Goal: Check status: Check status

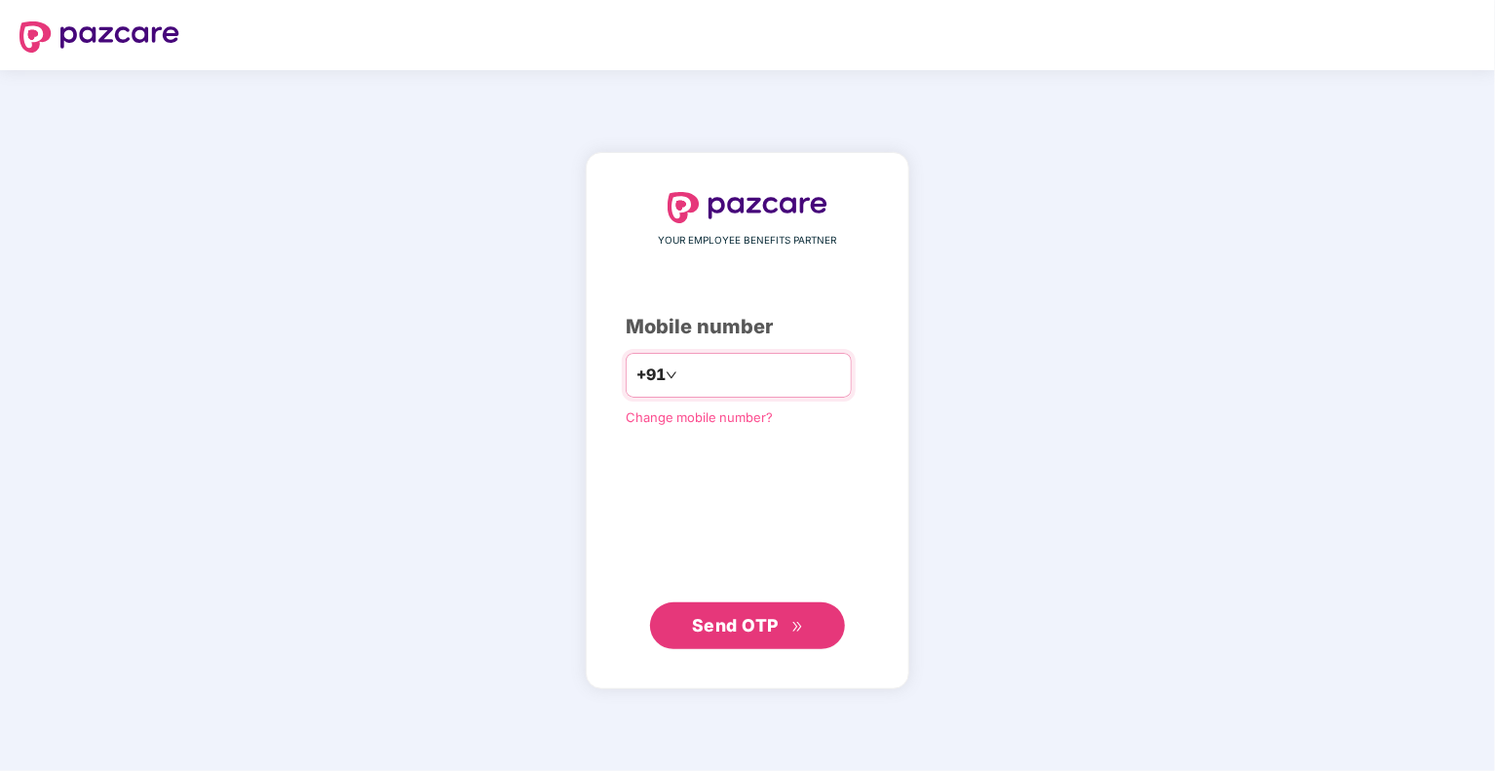
type input "**********"
click at [756, 615] on span "Send OTP" at bounding box center [735, 625] width 87 height 20
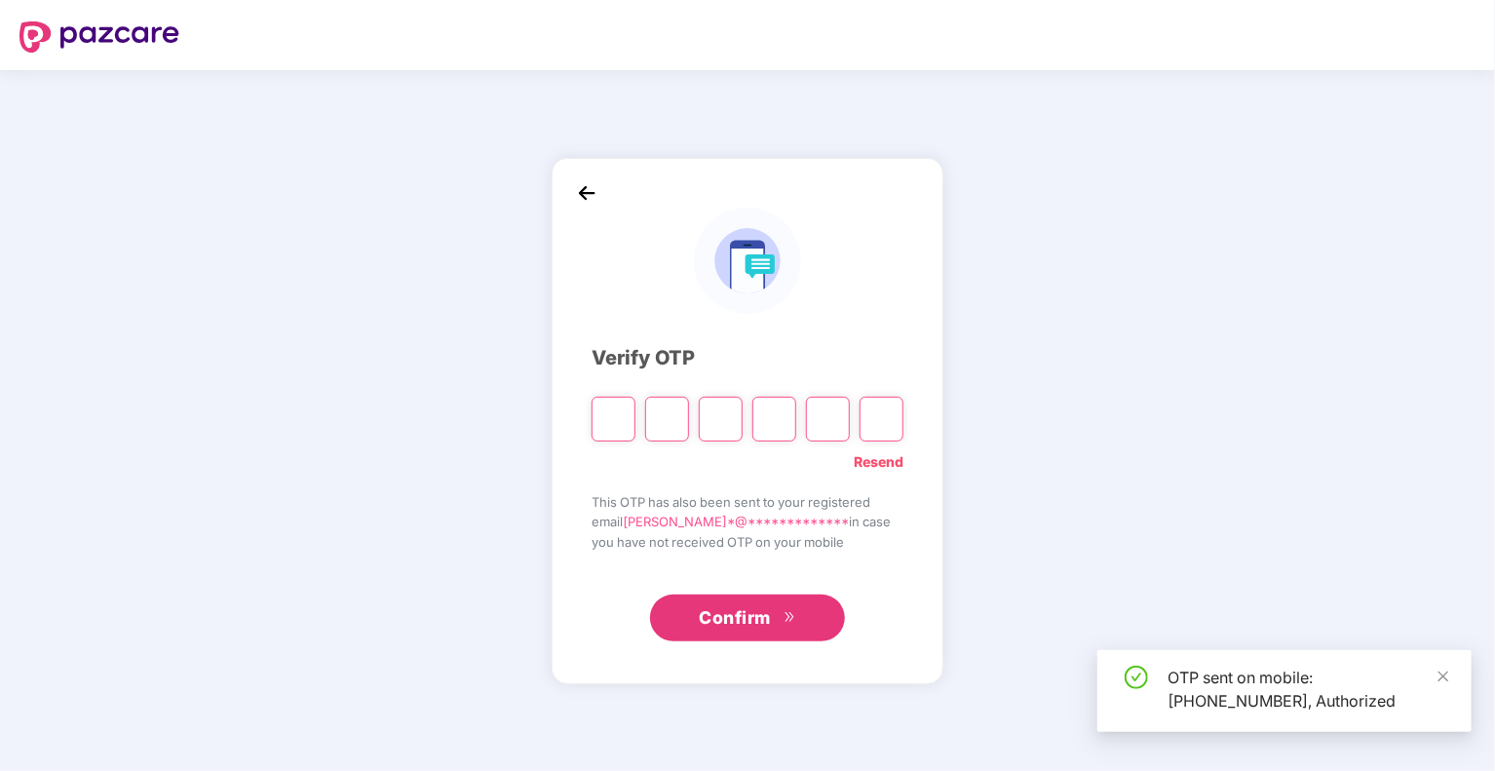
click at [618, 408] on input "Please enter verification code. Digit 1" at bounding box center [614, 419] width 44 height 45
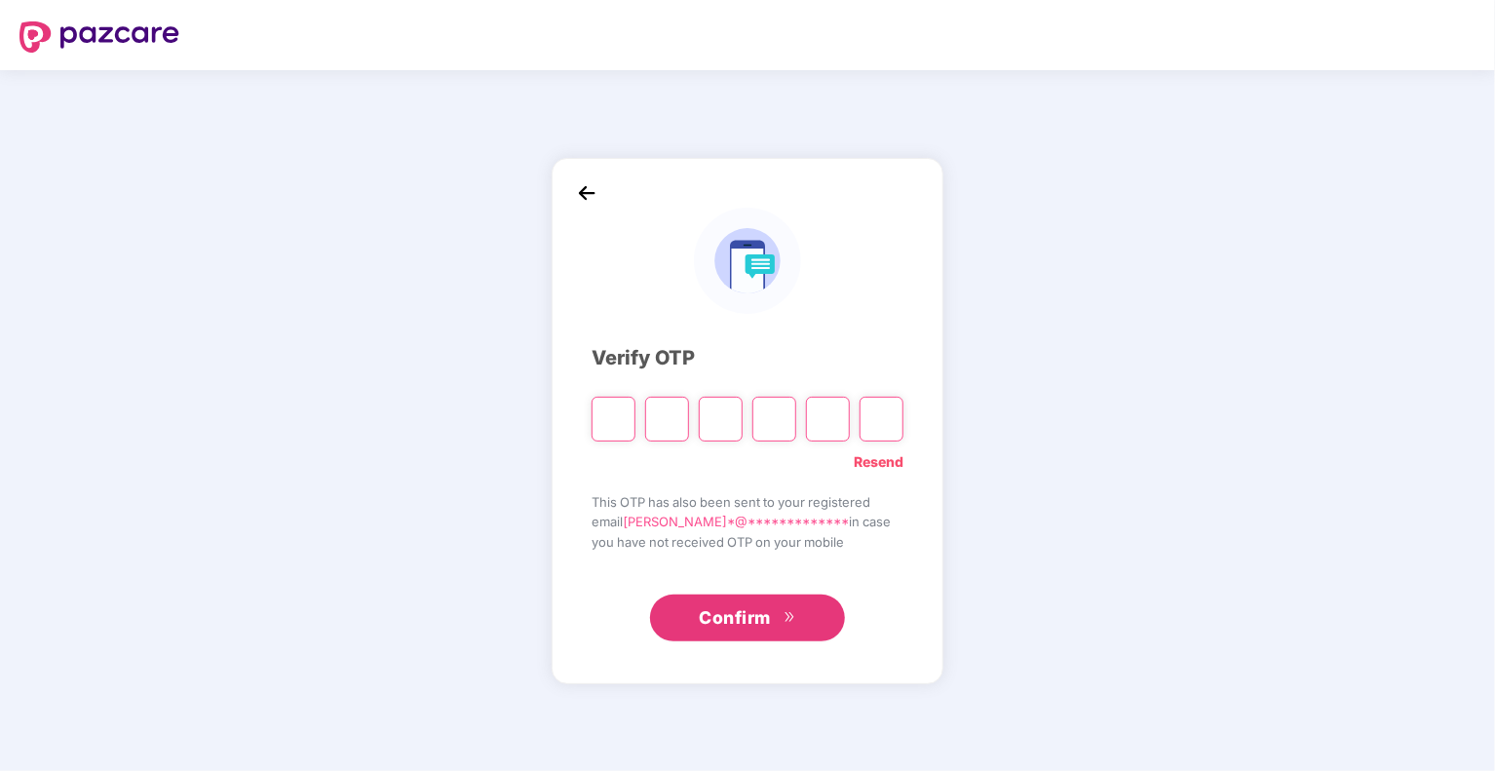
type input "*"
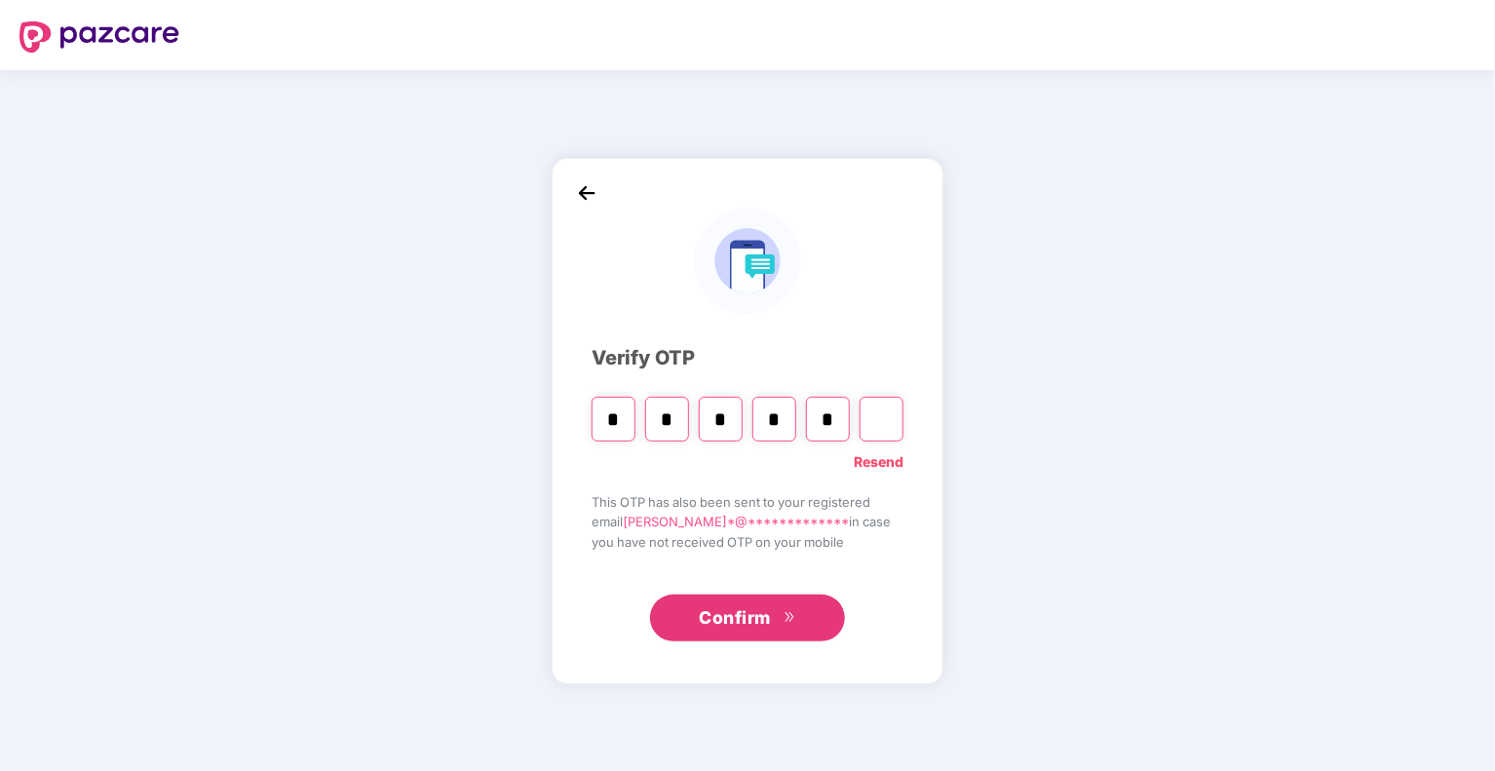
type input "*"
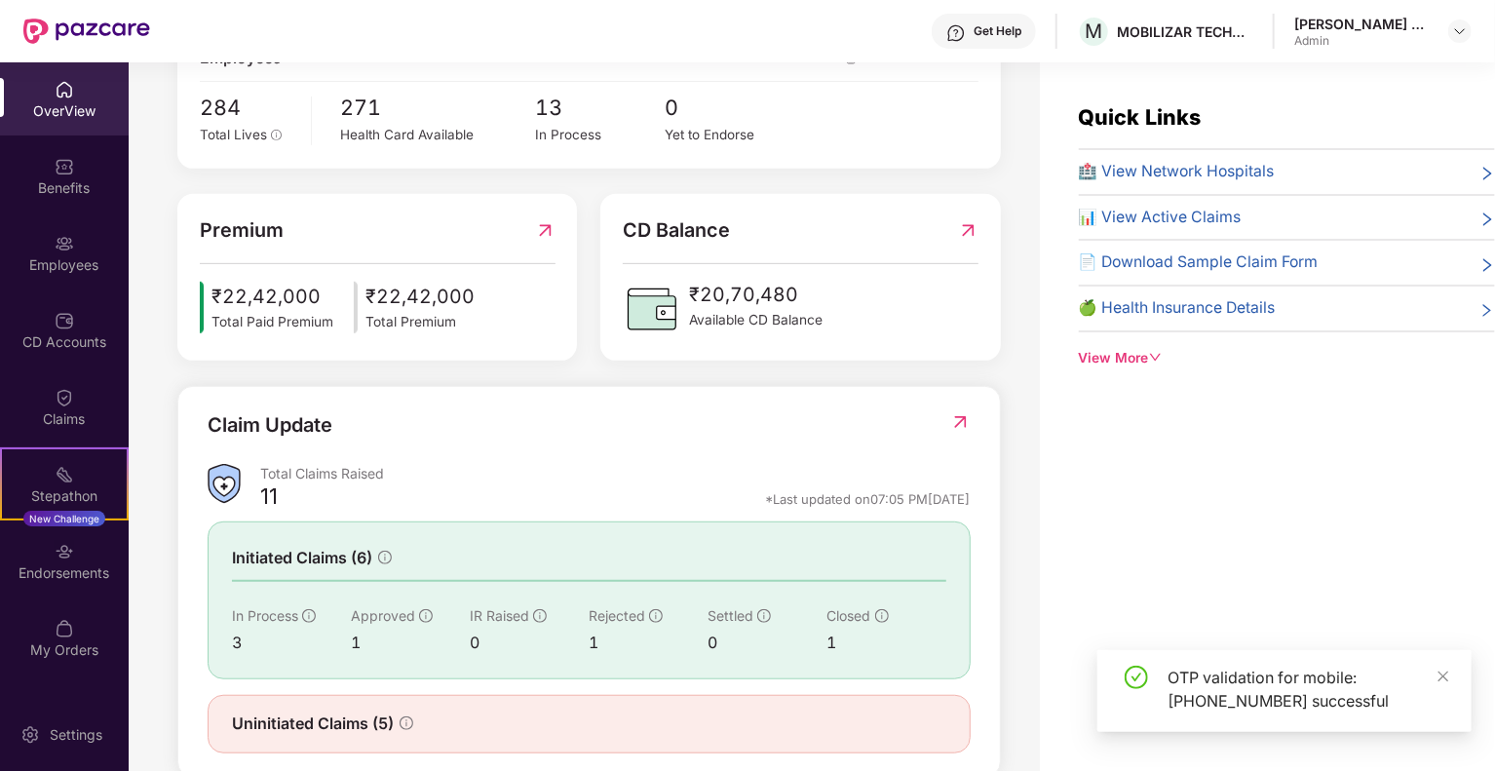
scroll to position [429, 0]
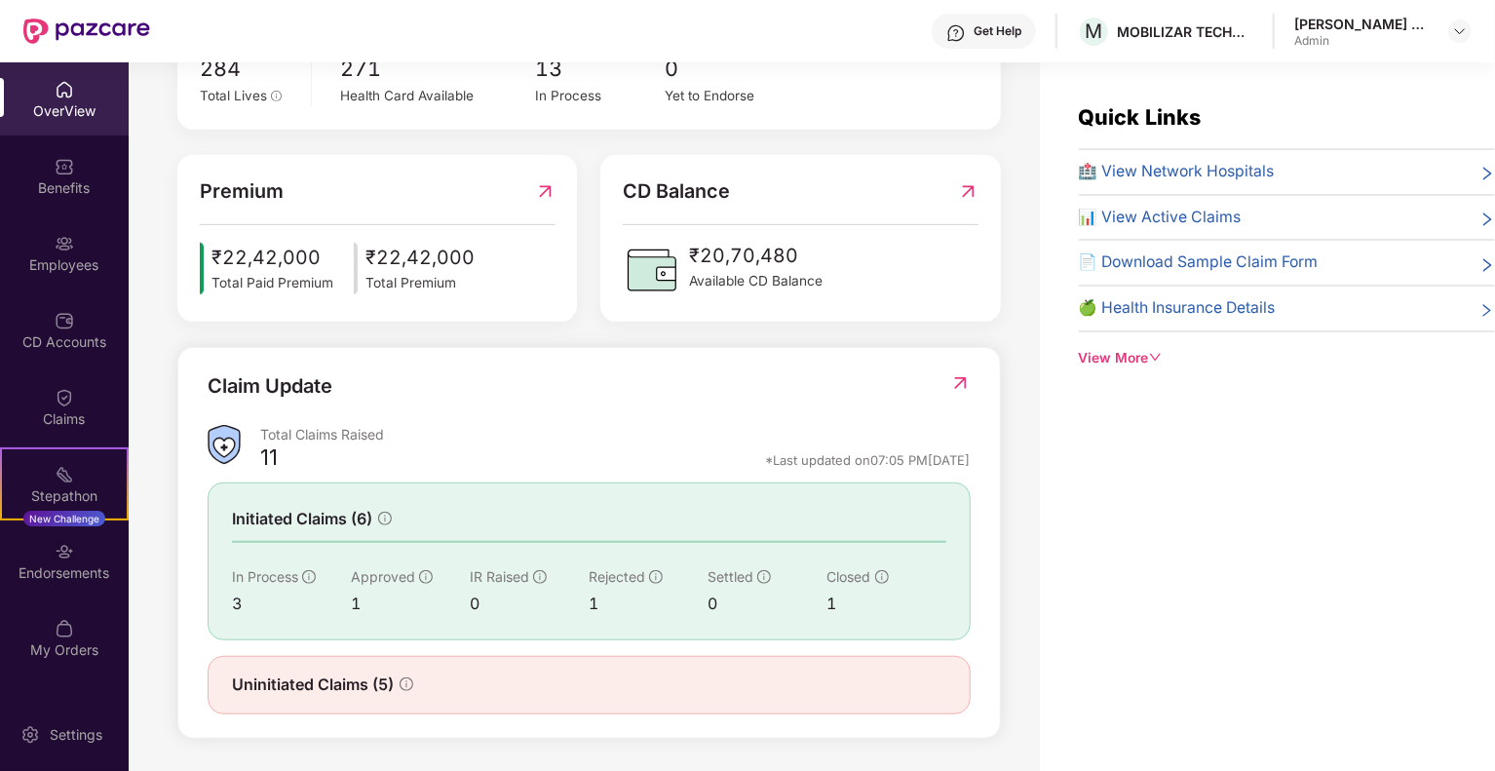
click at [951, 376] on img at bounding box center [960, 382] width 20 height 19
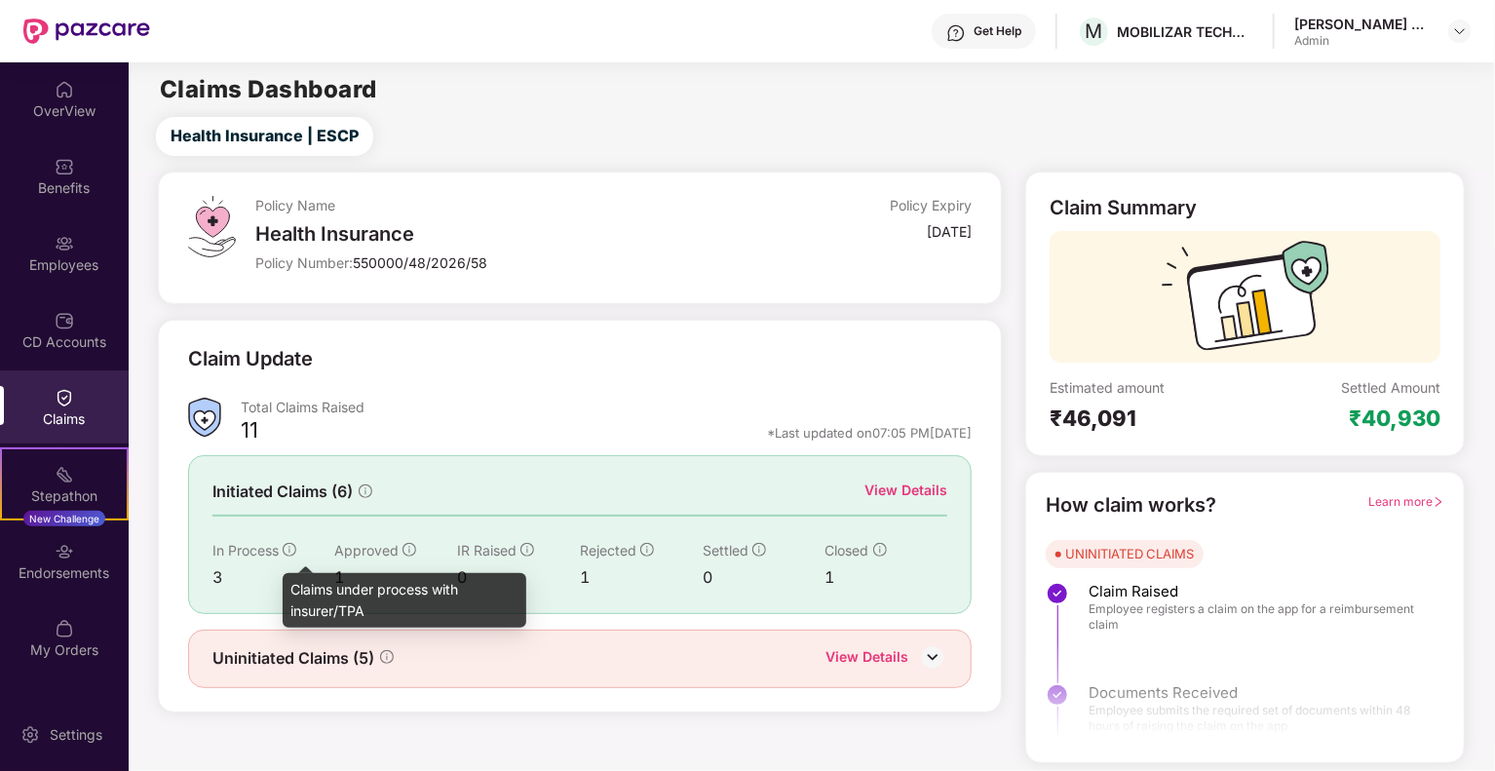
click at [284, 549] on icon "info-circle" at bounding box center [290, 550] width 14 height 14
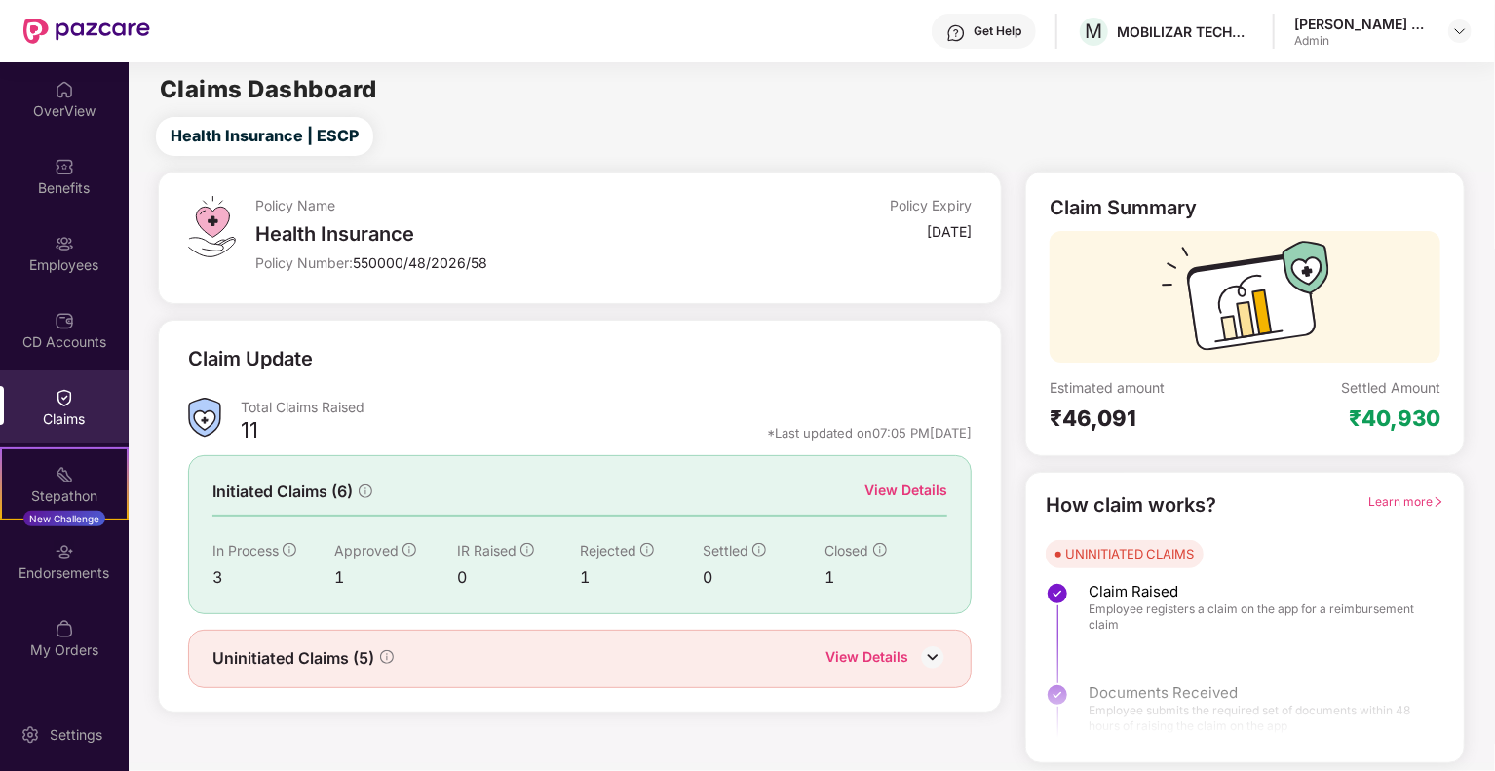
click at [900, 500] on div "View Details" at bounding box center [905, 489] width 83 height 21
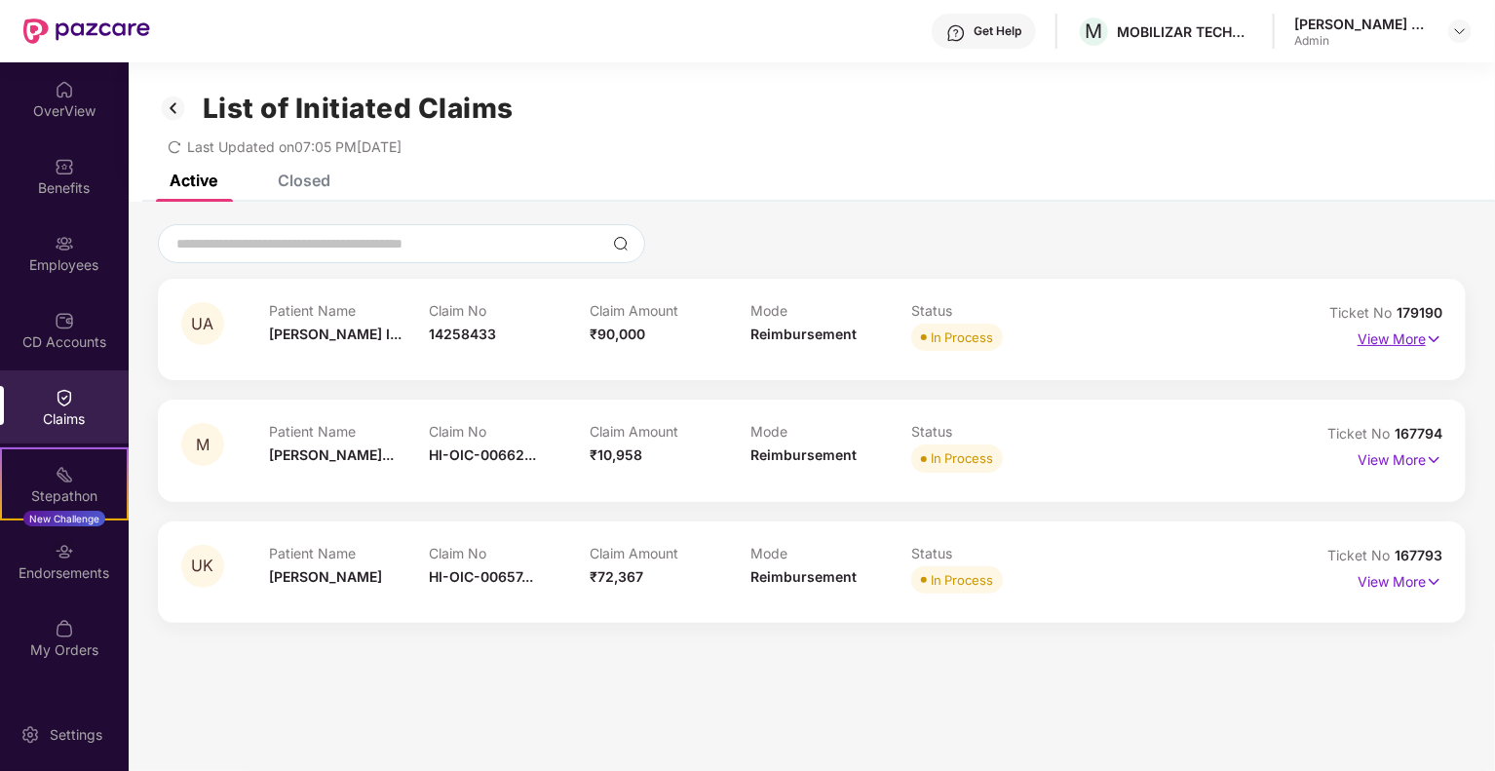
click at [1433, 334] on img at bounding box center [1434, 338] width 17 height 21
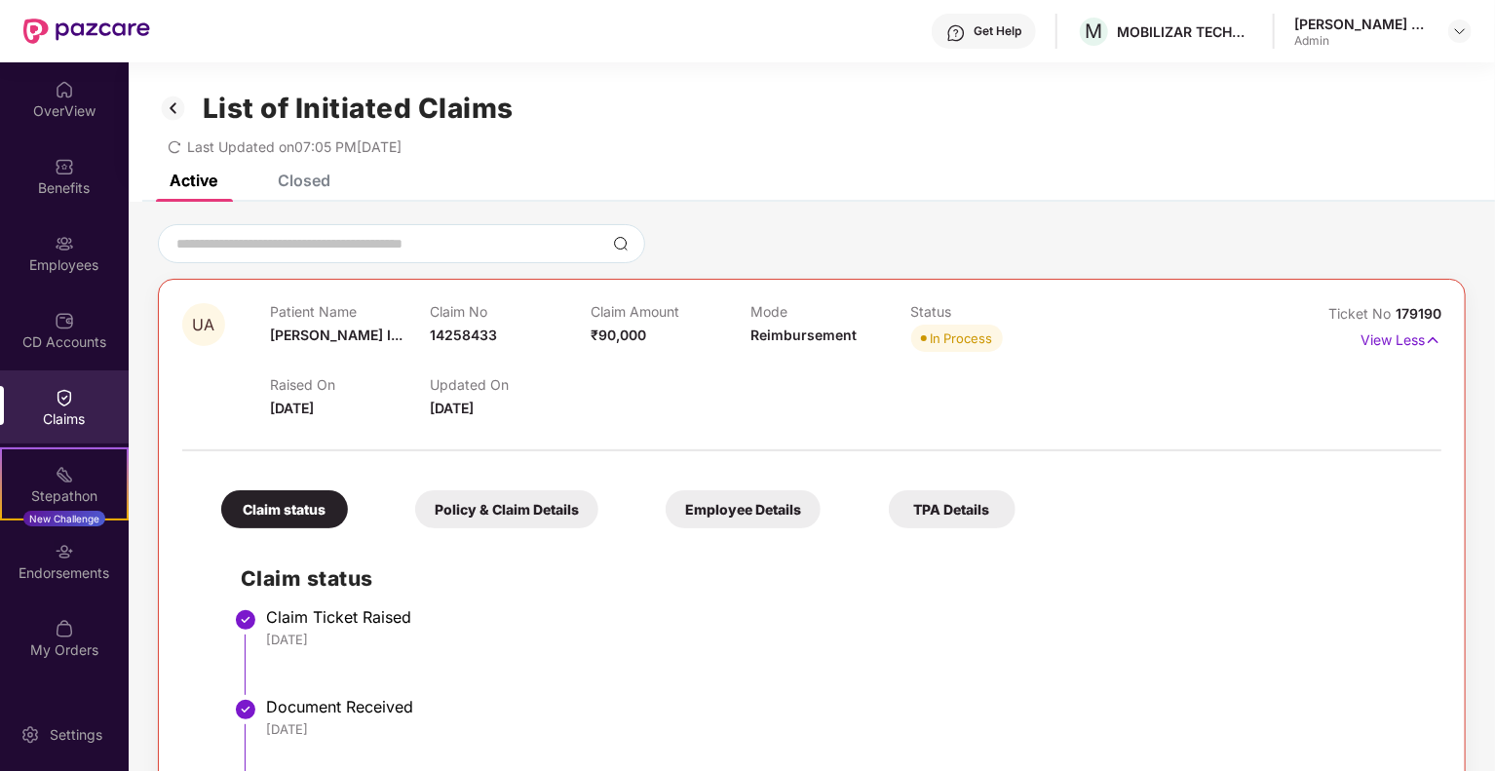
click at [709, 518] on div "Employee Details" at bounding box center [743, 509] width 155 height 38
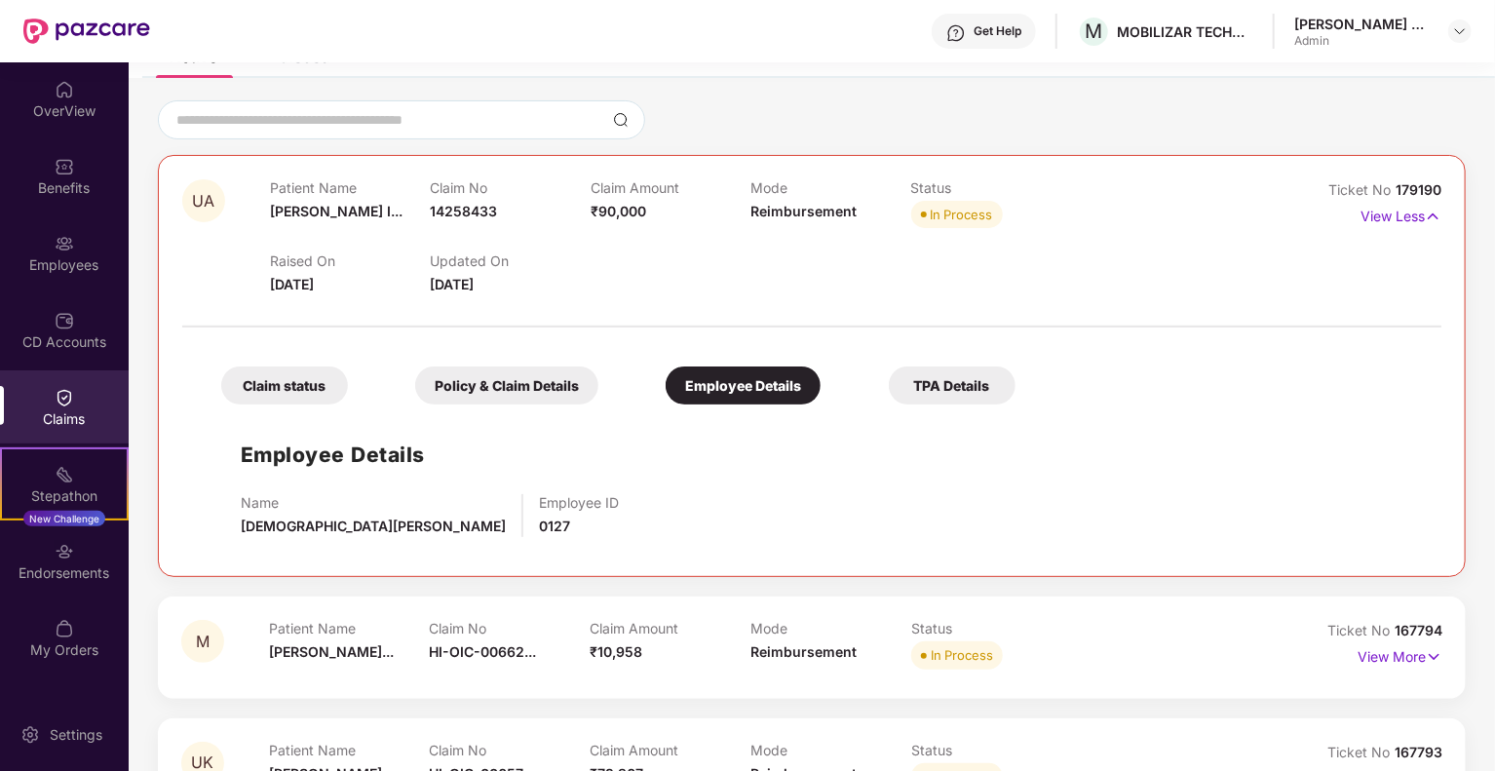
scroll to position [94, 0]
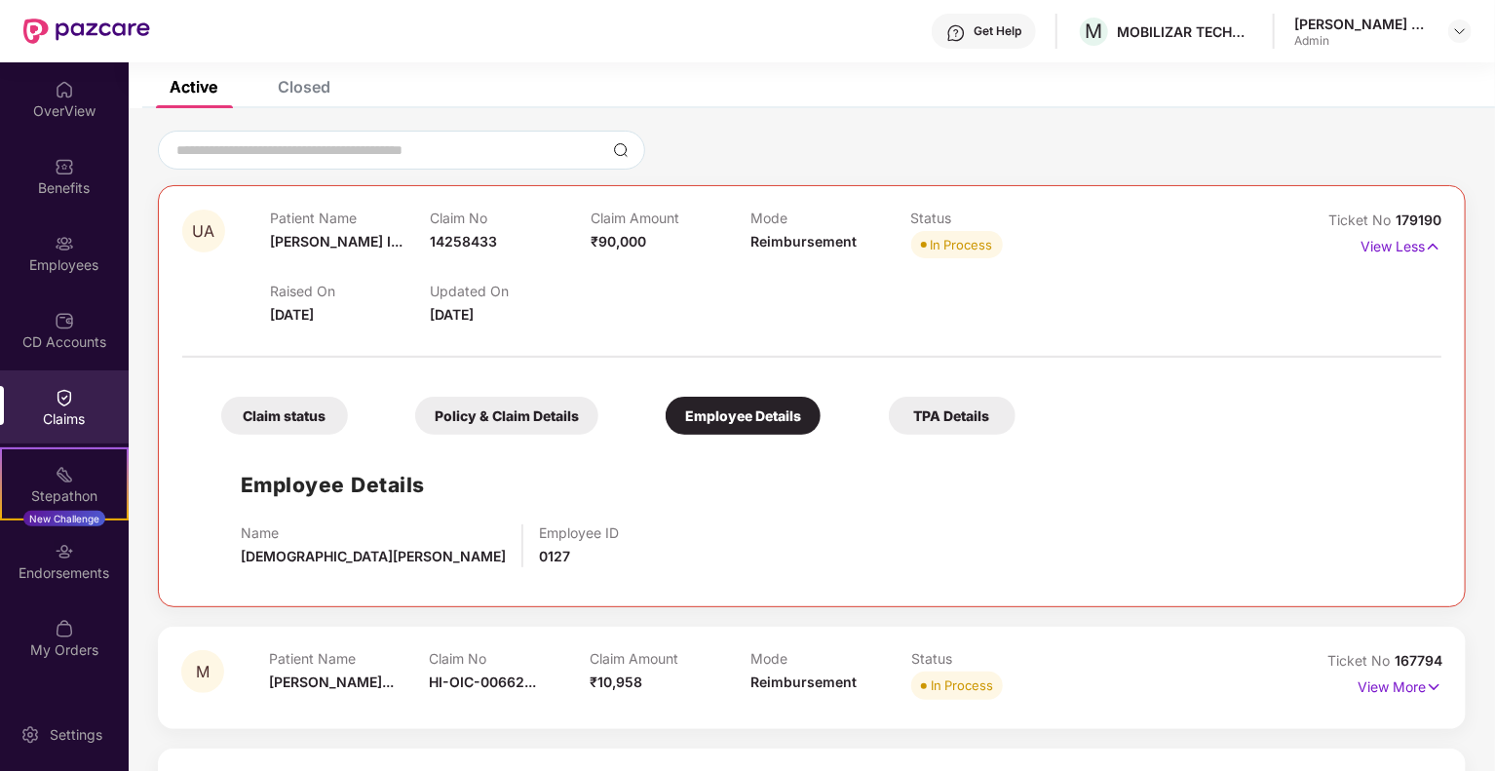
click at [509, 418] on div "Policy & Claim Details" at bounding box center [506, 416] width 183 height 38
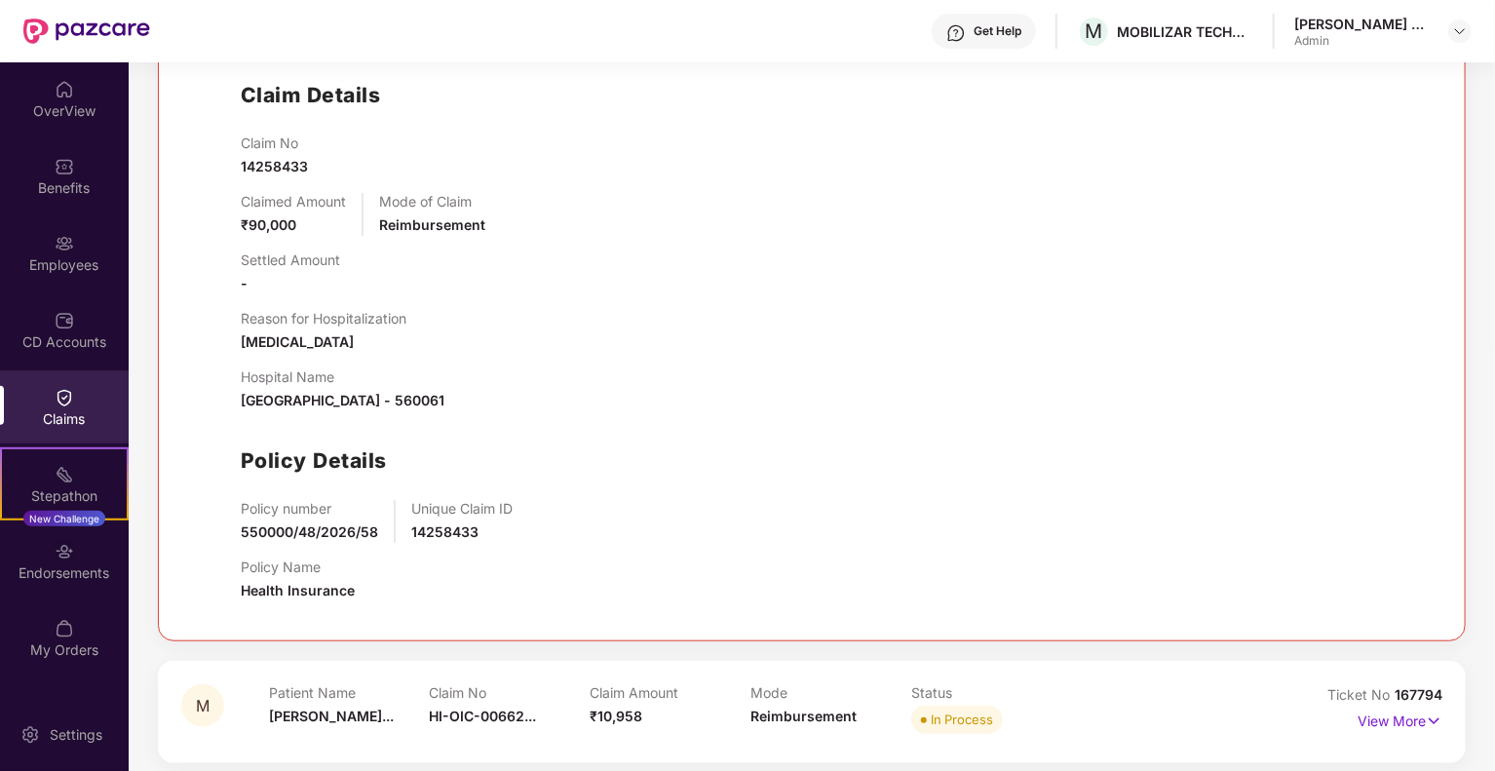
scroll to position [288, 0]
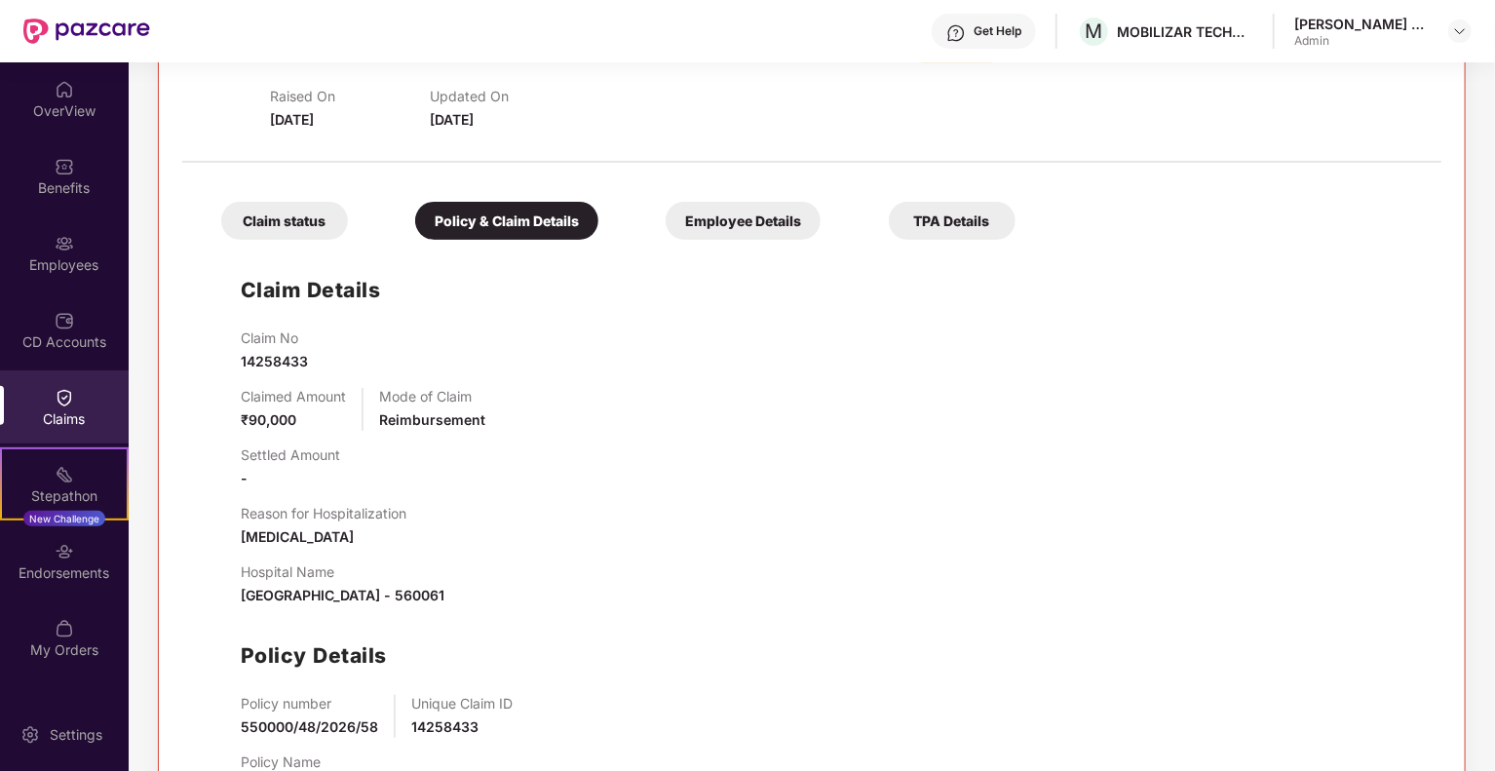
click at [295, 233] on div "Claim status" at bounding box center [284, 221] width 127 height 38
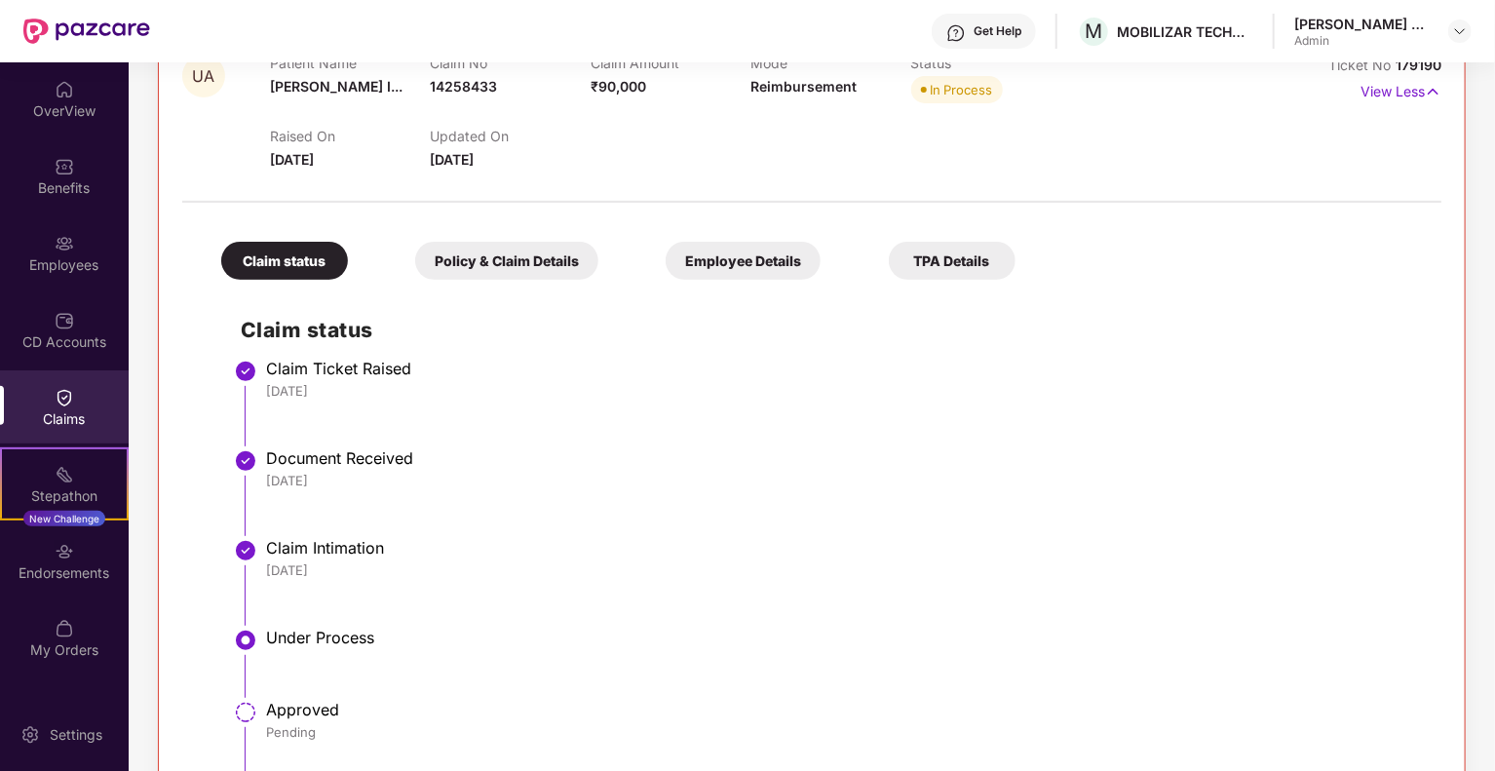
scroll to position [191, 0]
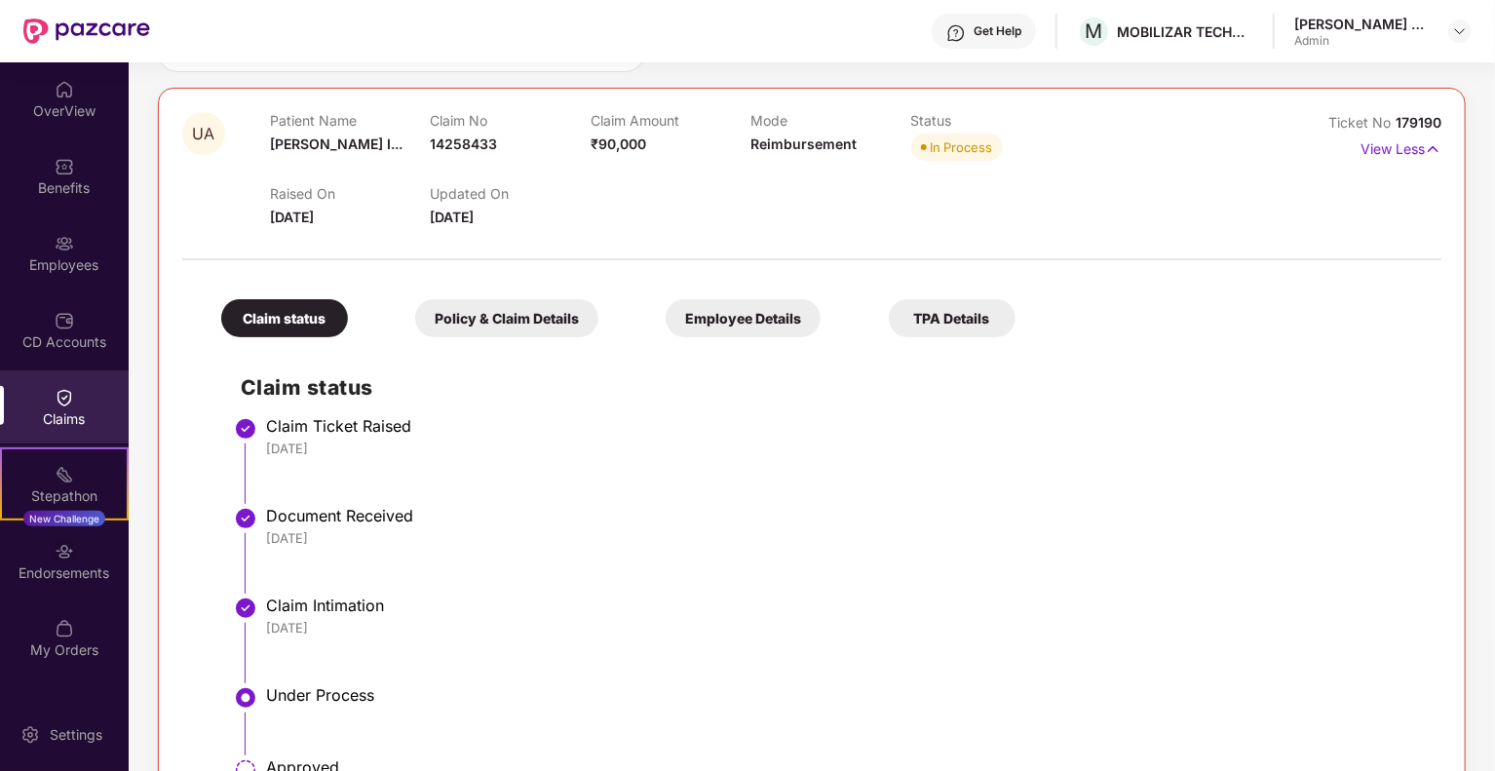
click at [784, 315] on div "Employee Details" at bounding box center [743, 318] width 155 height 38
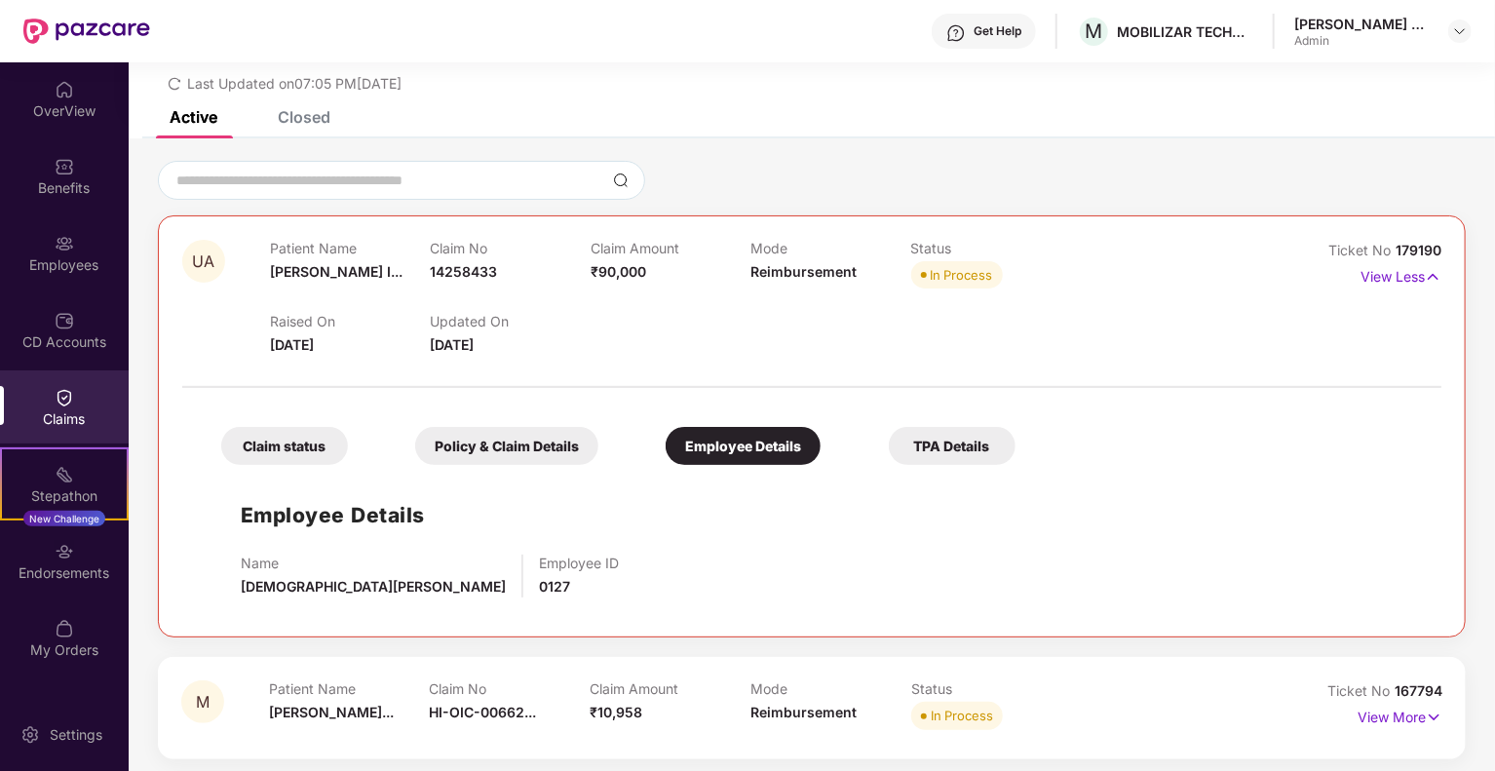
scroll to position [97, 0]
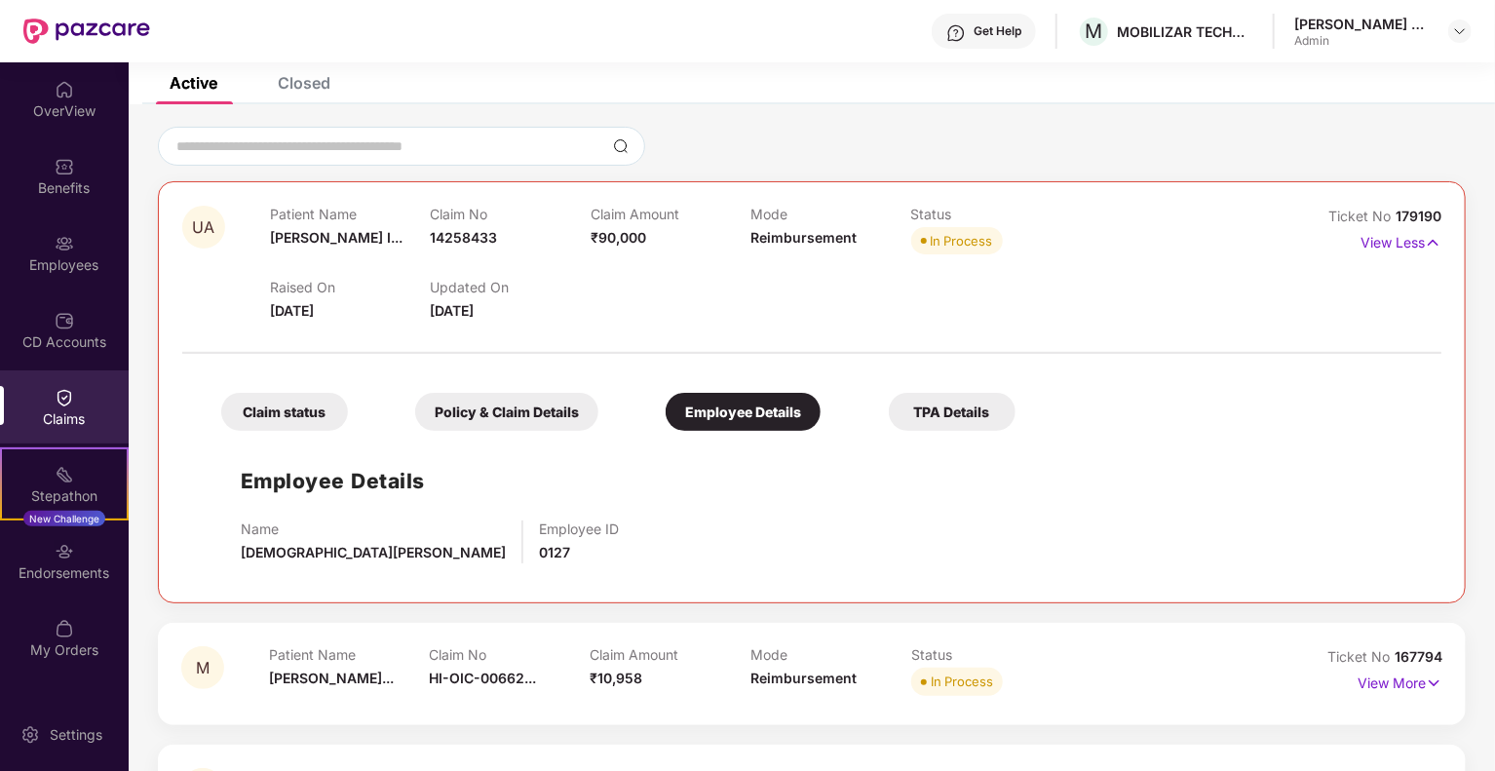
click at [523, 418] on div "Policy & Claim Details" at bounding box center [506, 412] width 183 height 38
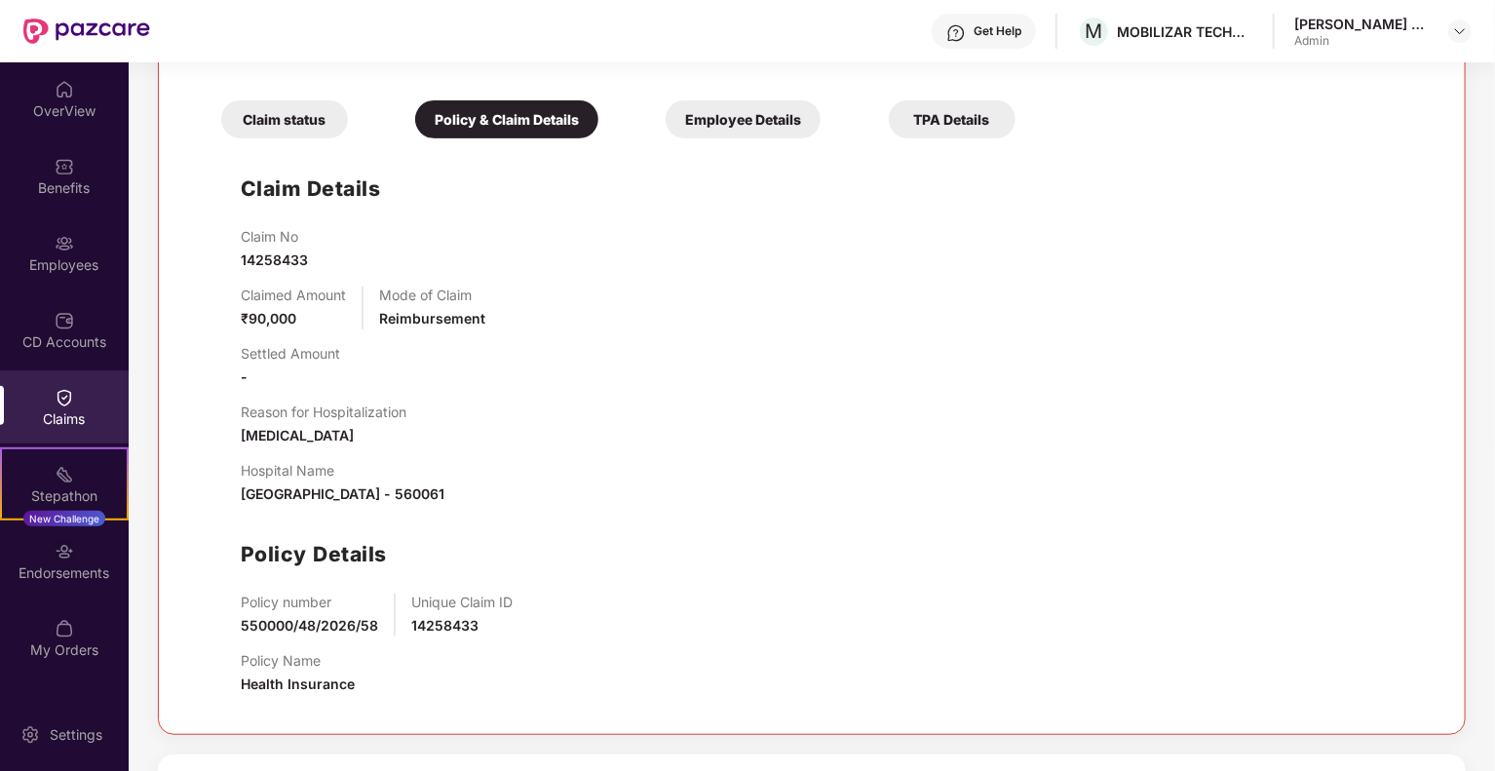
scroll to position [292, 0]
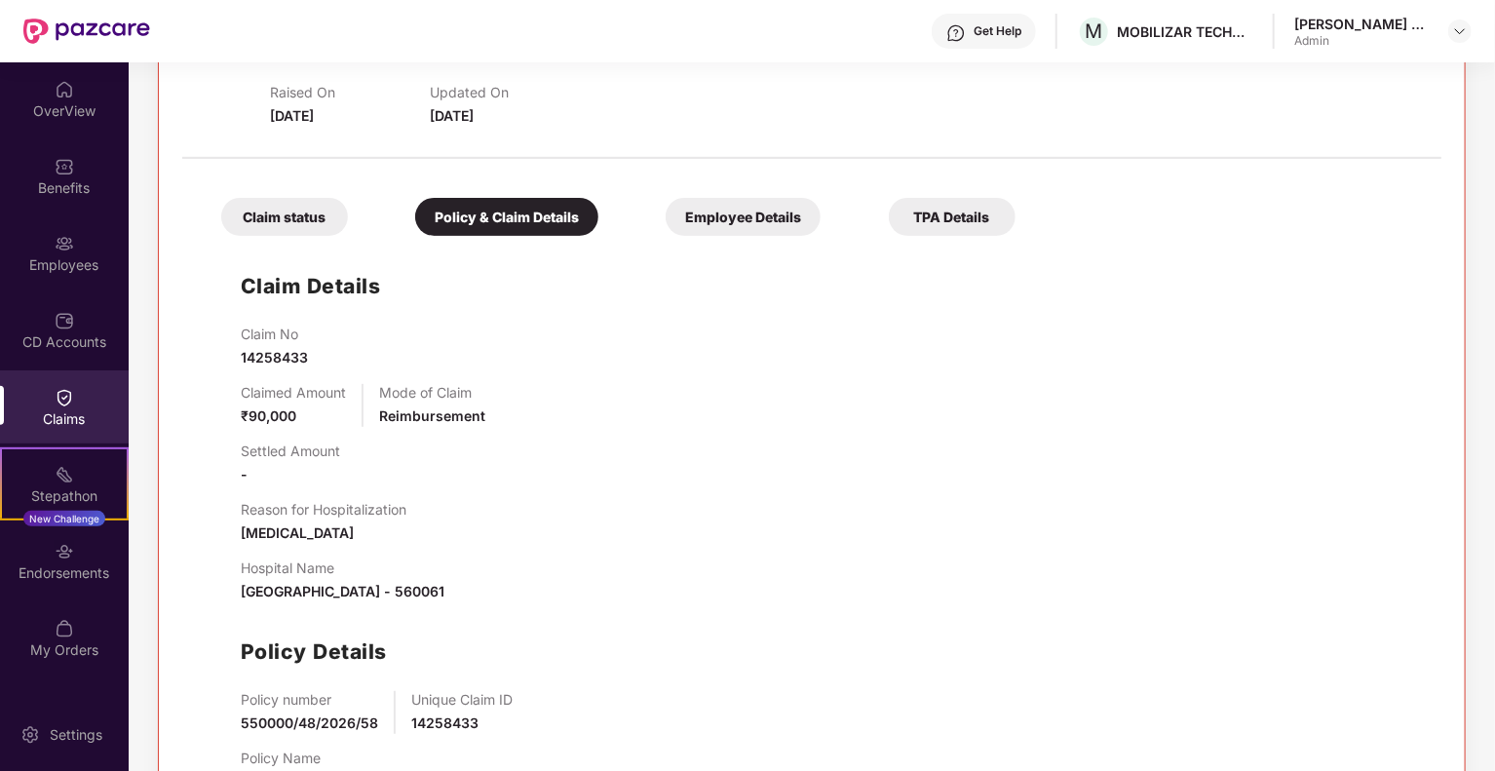
click at [913, 217] on div "TPA Details" at bounding box center [952, 217] width 127 height 38
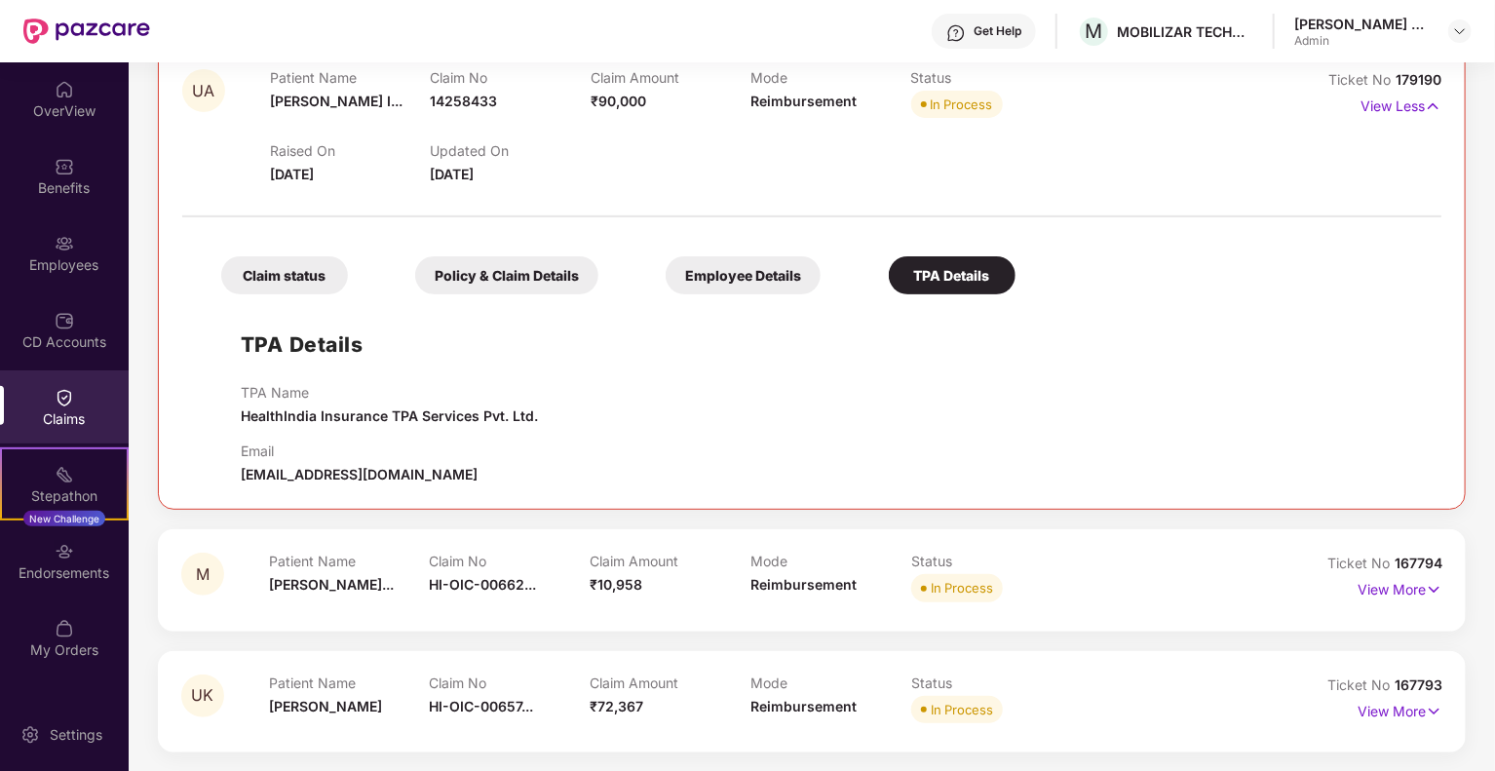
click at [291, 266] on div "Claim status" at bounding box center [284, 275] width 127 height 38
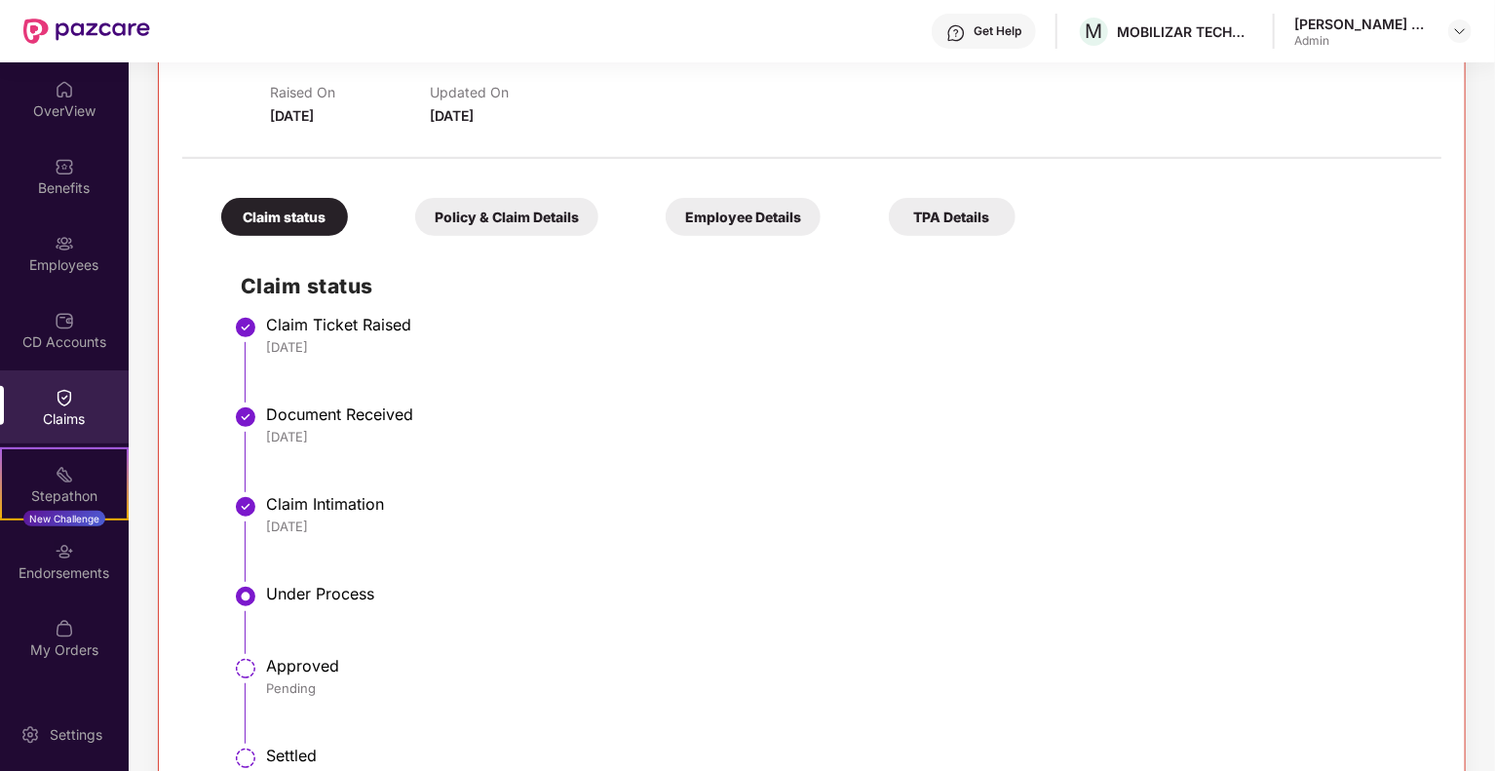
scroll to position [97, 0]
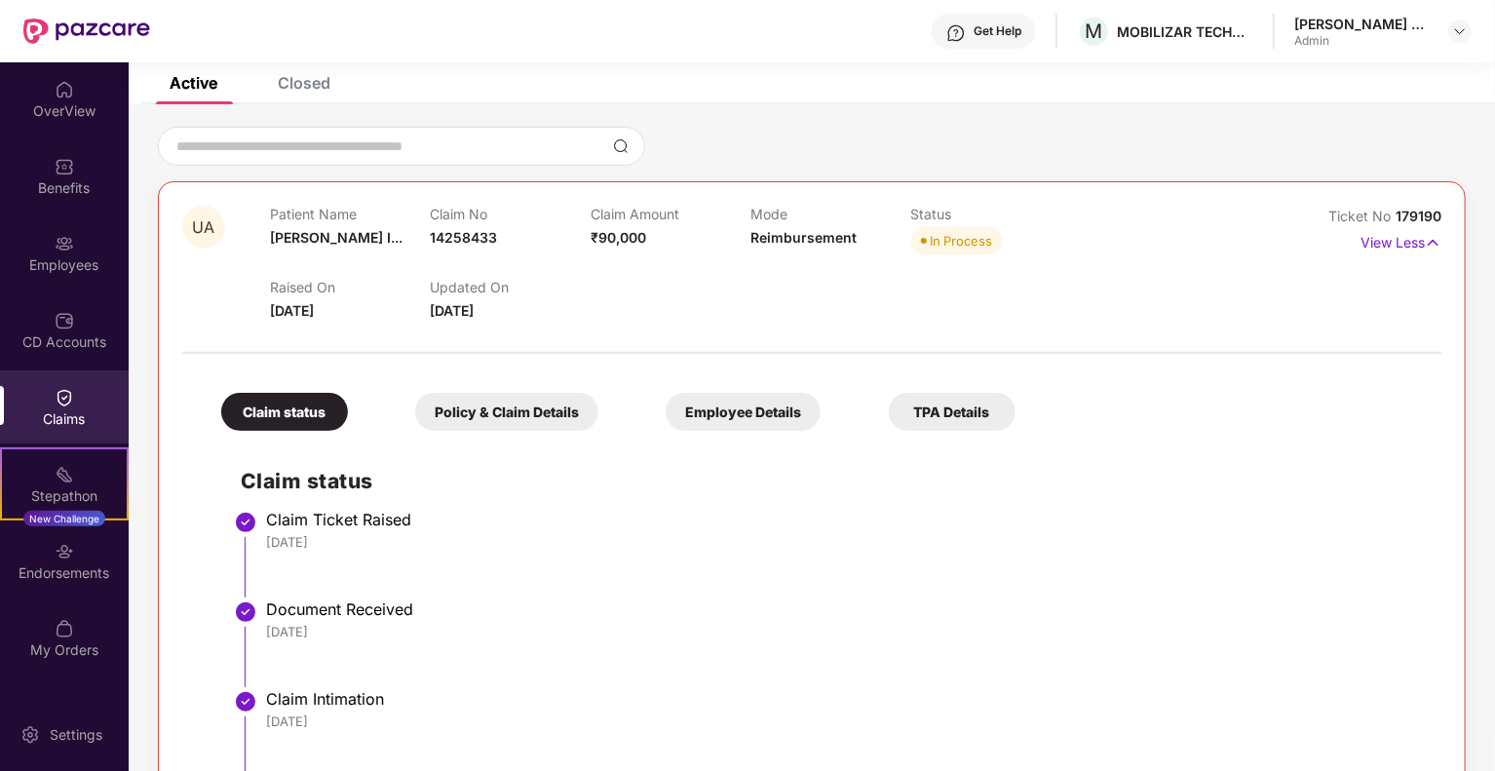
click at [491, 406] on div "Policy & Claim Details" at bounding box center [506, 412] width 183 height 38
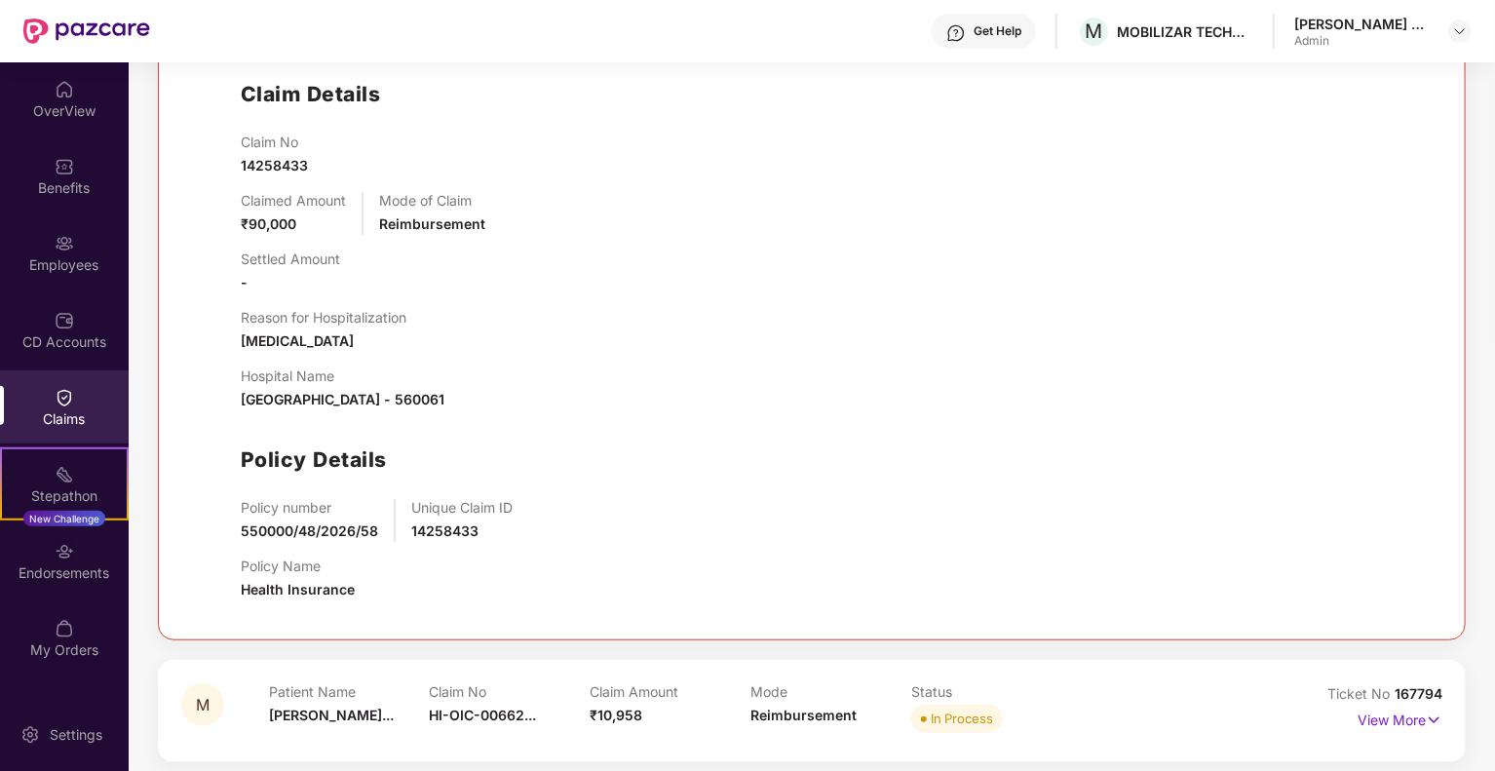
scroll to position [487, 0]
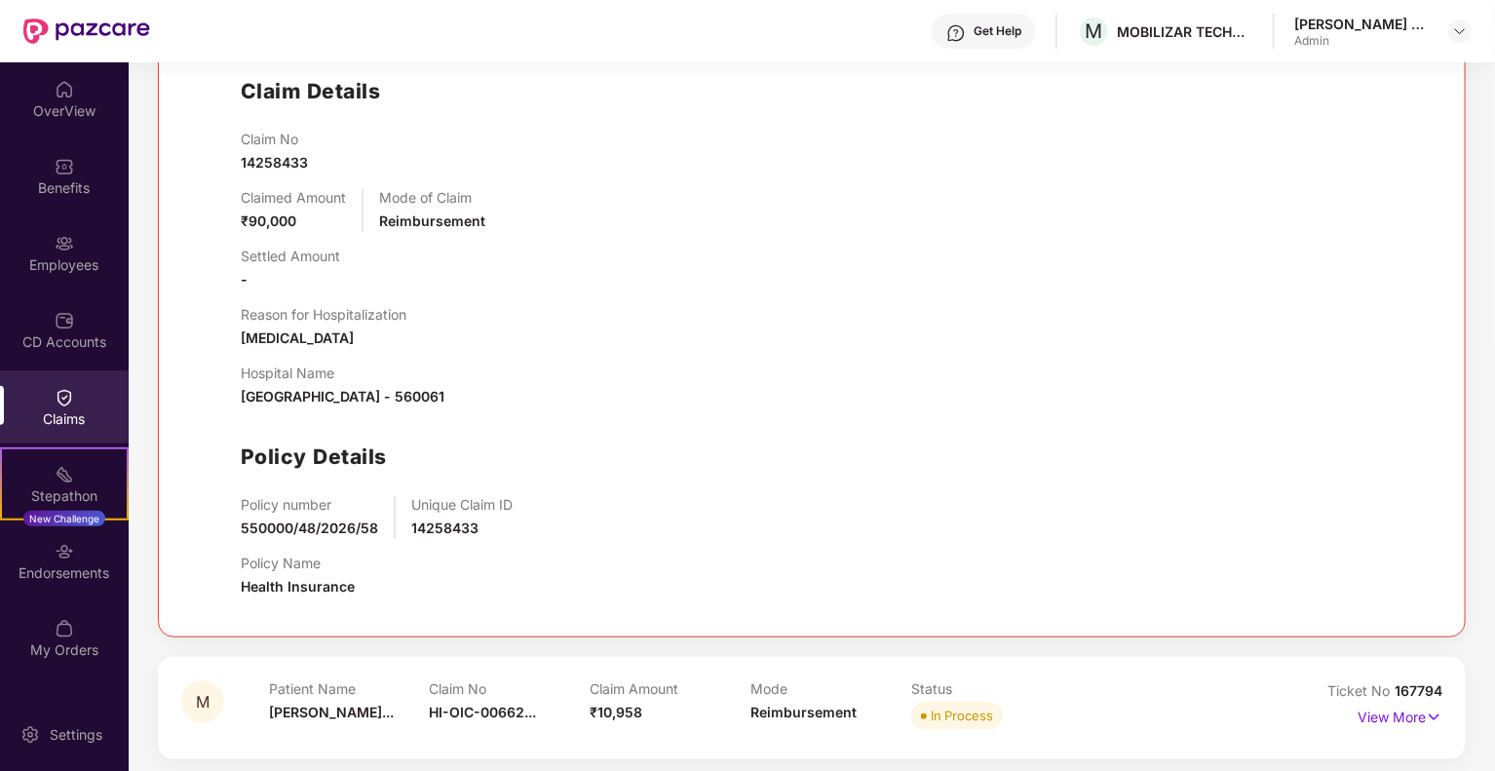
click at [274, 403] on span "[GEOGRAPHIC_DATA] - 560061" at bounding box center [343, 396] width 204 height 17
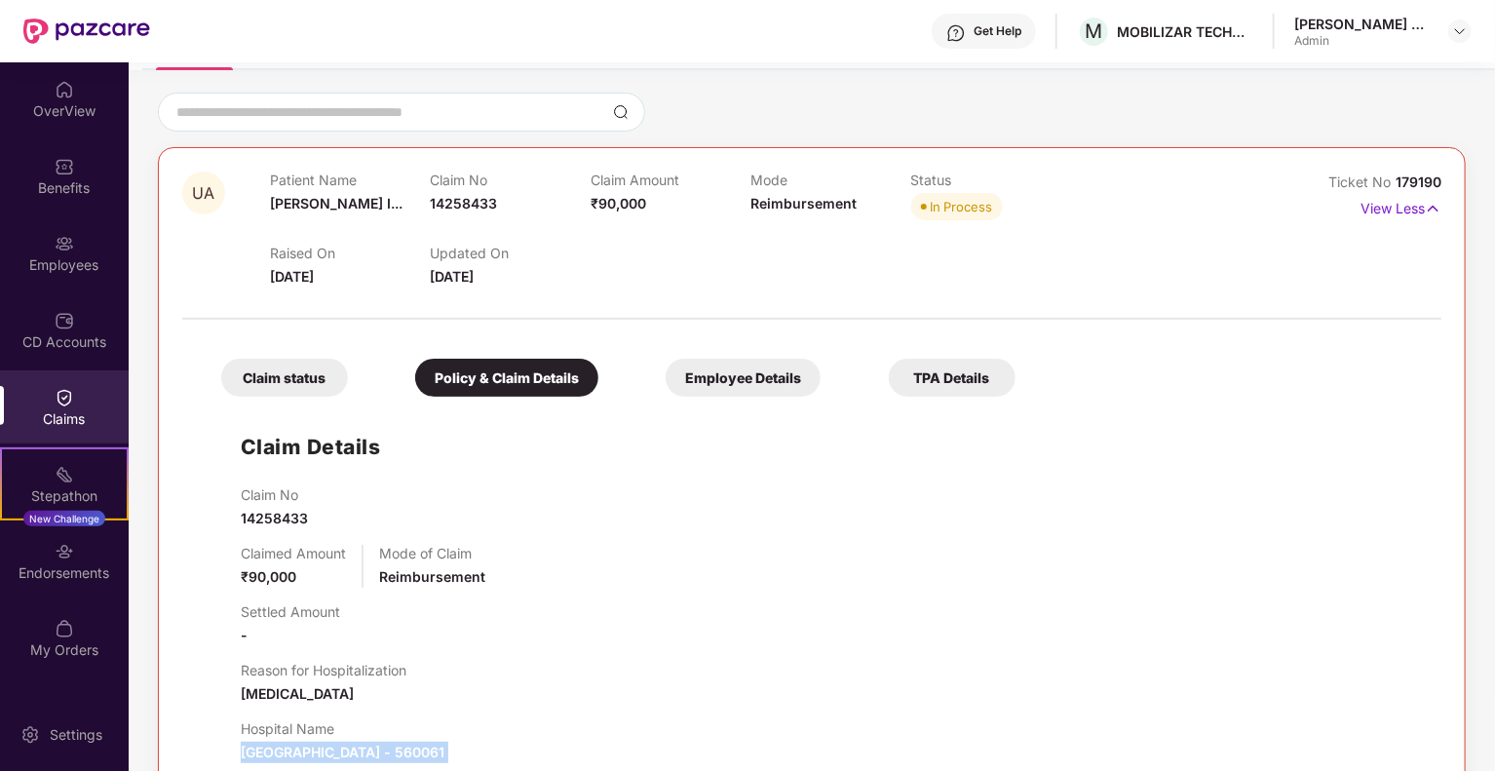
scroll to position [97, 0]
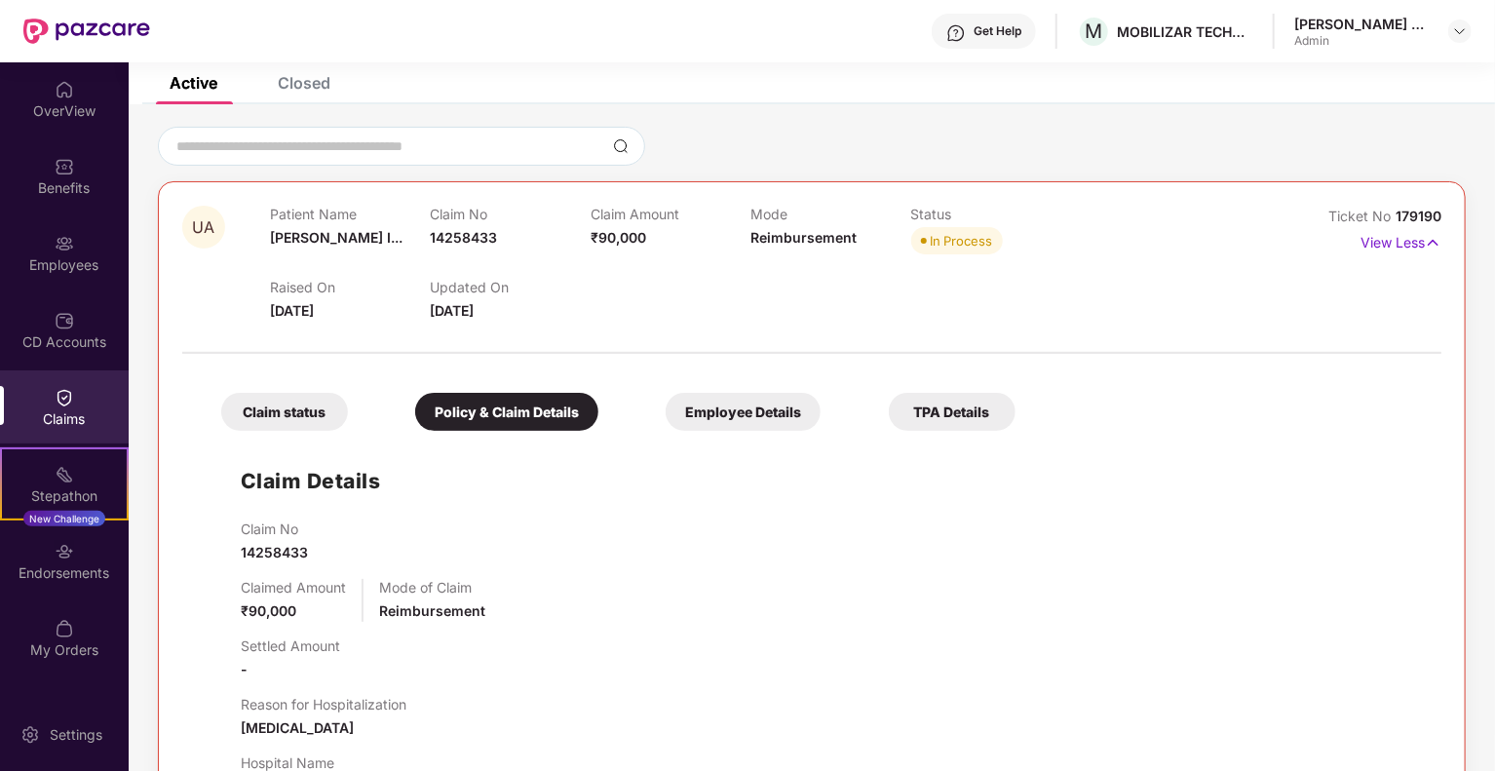
click at [733, 420] on div "Employee Details" at bounding box center [743, 412] width 155 height 38
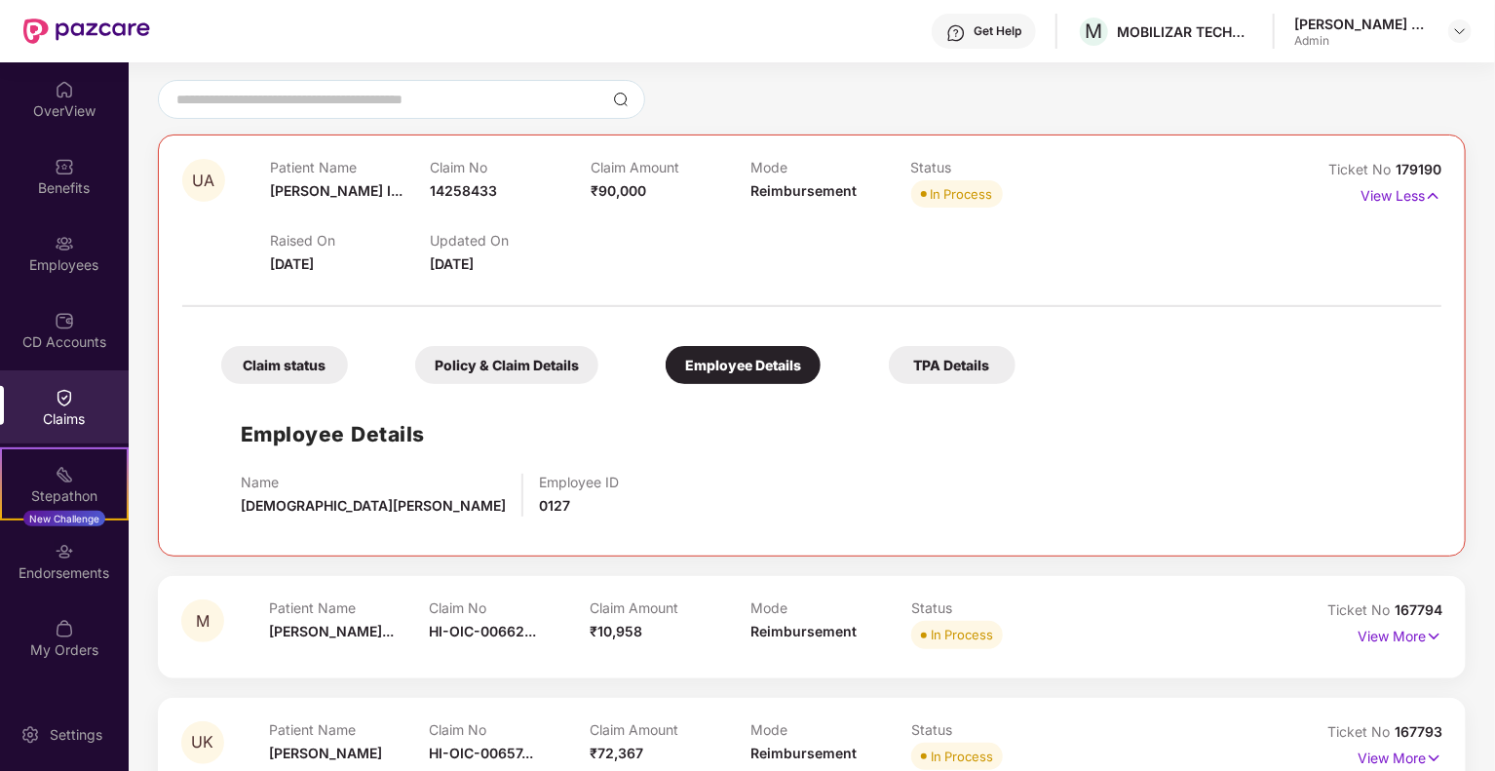
scroll to position [191, 0]
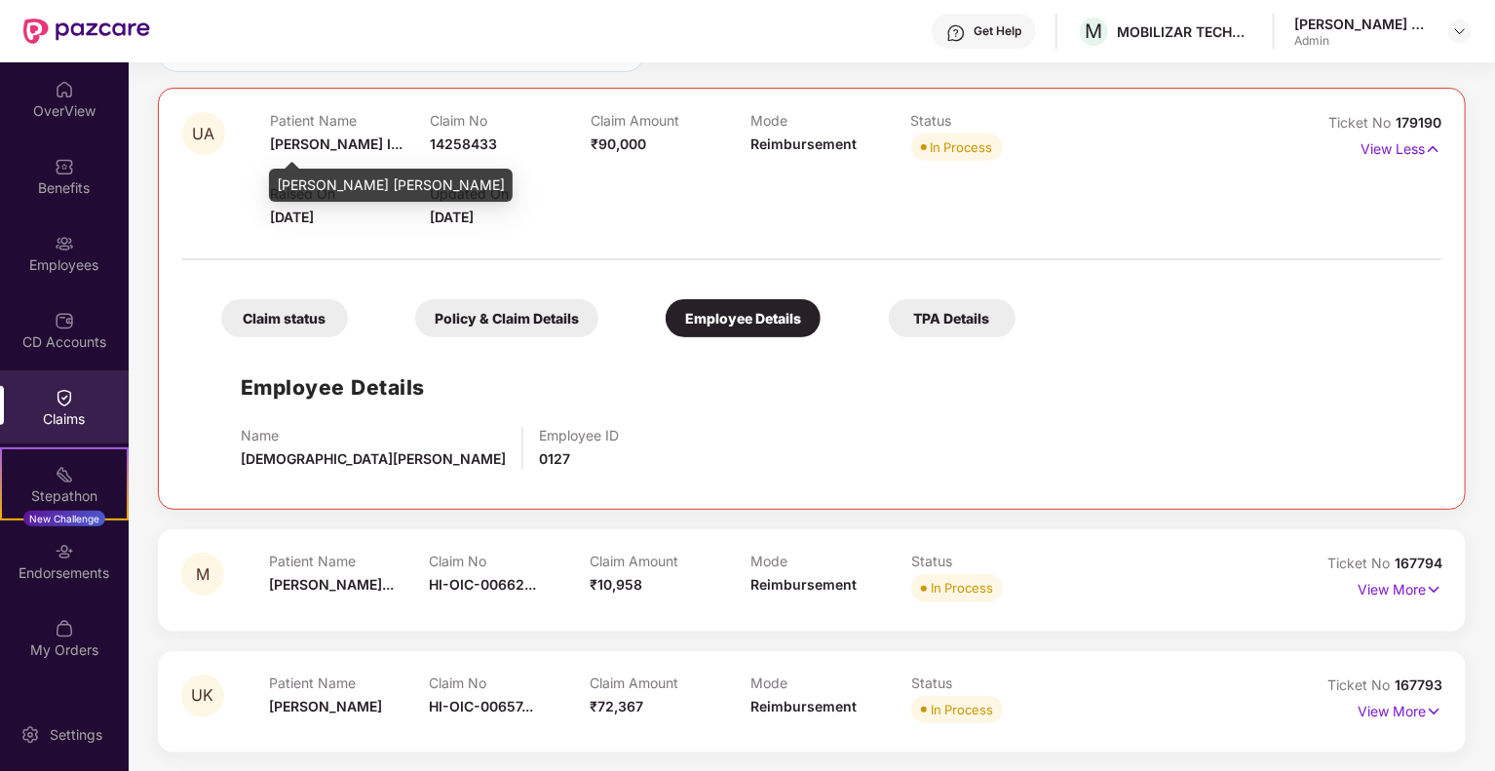
click at [324, 142] on span "[PERSON_NAME] I..." at bounding box center [336, 143] width 133 height 17
